Goal: Check status: Check status

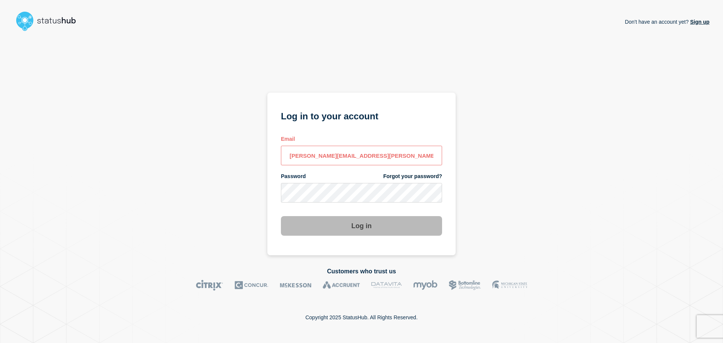
type input "todd.bennett@theaccessgroup.com"
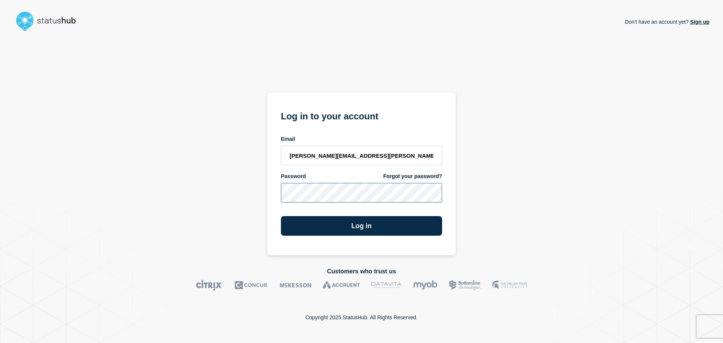
click at [281, 216] on button "Log in" at bounding box center [361, 226] width 161 height 20
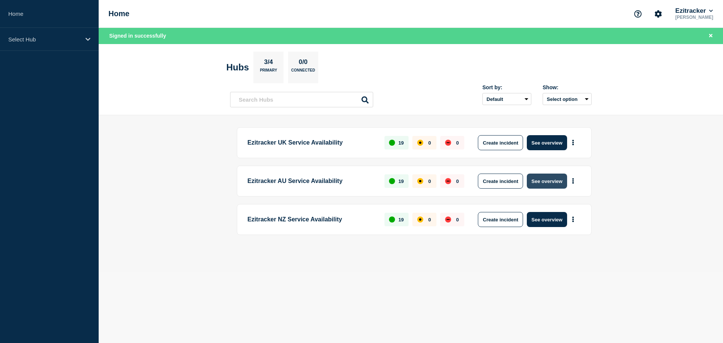
click at [552, 180] on button "See overview" at bounding box center [547, 181] width 40 height 15
